Goal: Information Seeking & Learning: Learn about a topic

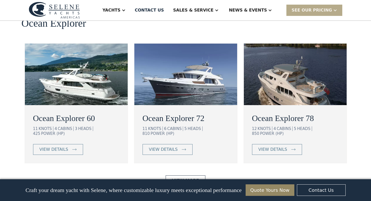
scroll to position [948, 0]
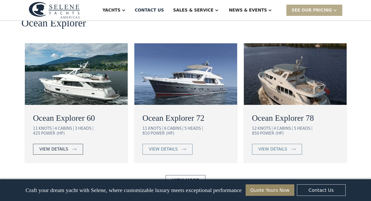
click at [62, 146] on div "view details" at bounding box center [53, 149] width 29 height 6
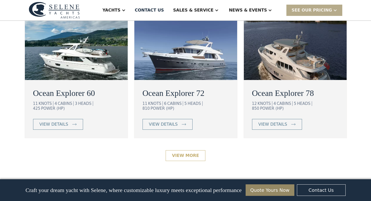
scroll to position [982, 0]
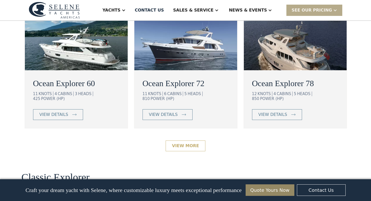
click at [183, 140] on link "View More" at bounding box center [185, 145] width 40 height 11
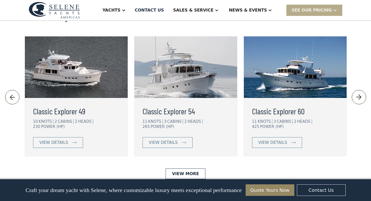
scroll to position [1144, 0]
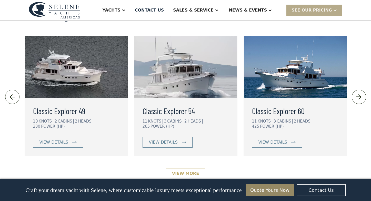
click at [183, 168] on link "View More" at bounding box center [185, 173] width 40 height 11
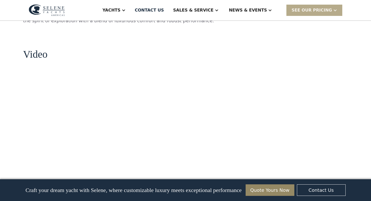
scroll to position [588, 0]
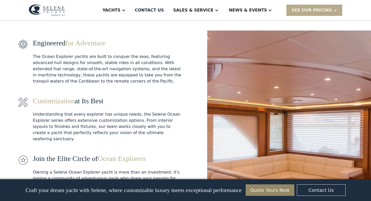
scroll to position [701, 0]
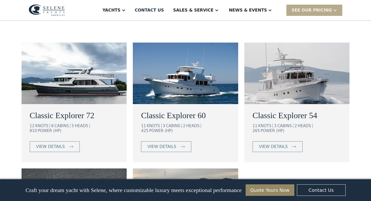
click at [185, 109] on h2 "Classic Explorer 60" at bounding box center [185, 115] width 89 height 12
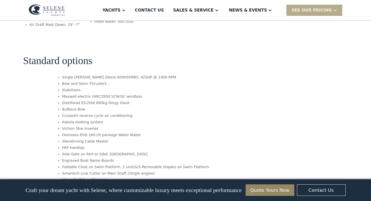
scroll to position [761, 0]
